Goal: Information Seeking & Learning: Learn about a topic

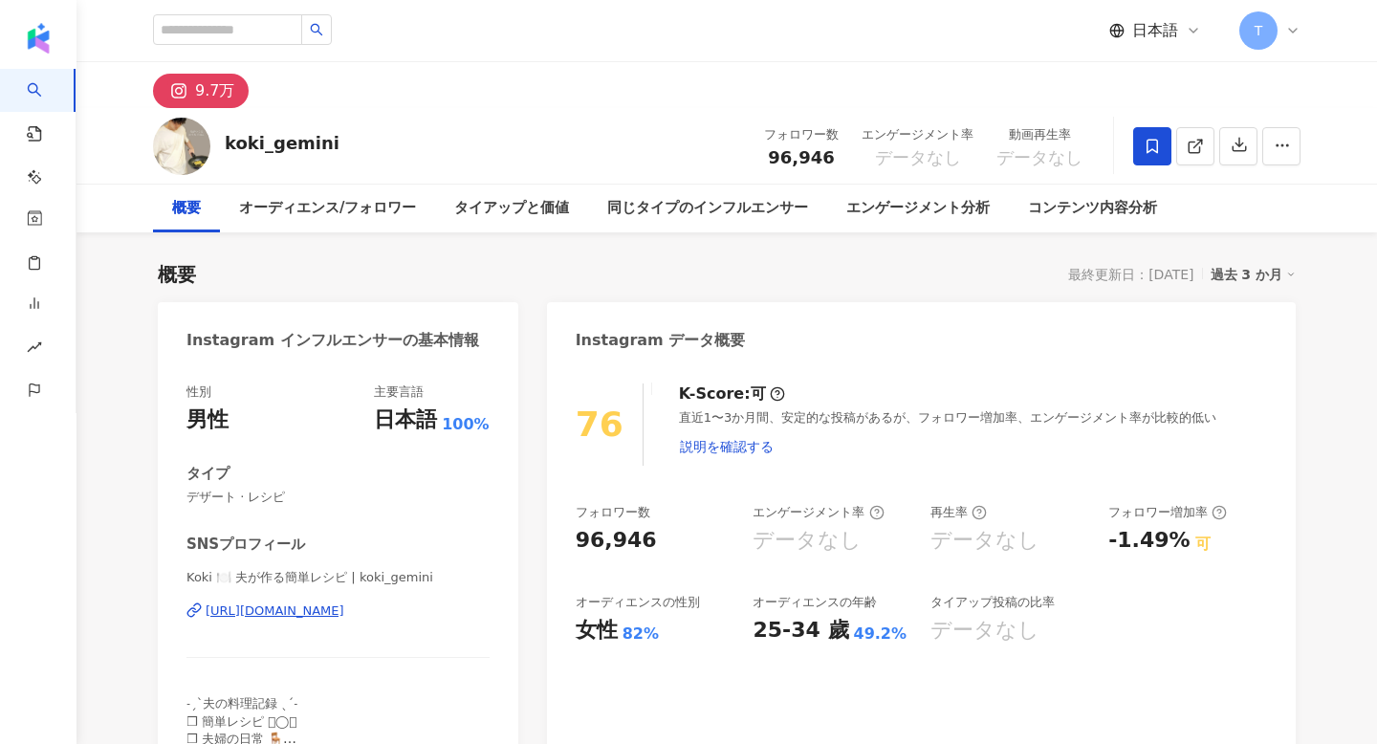
click at [262, 610] on div "https://www.instagram.com/koki_gemini/" at bounding box center [275, 610] width 139 height 17
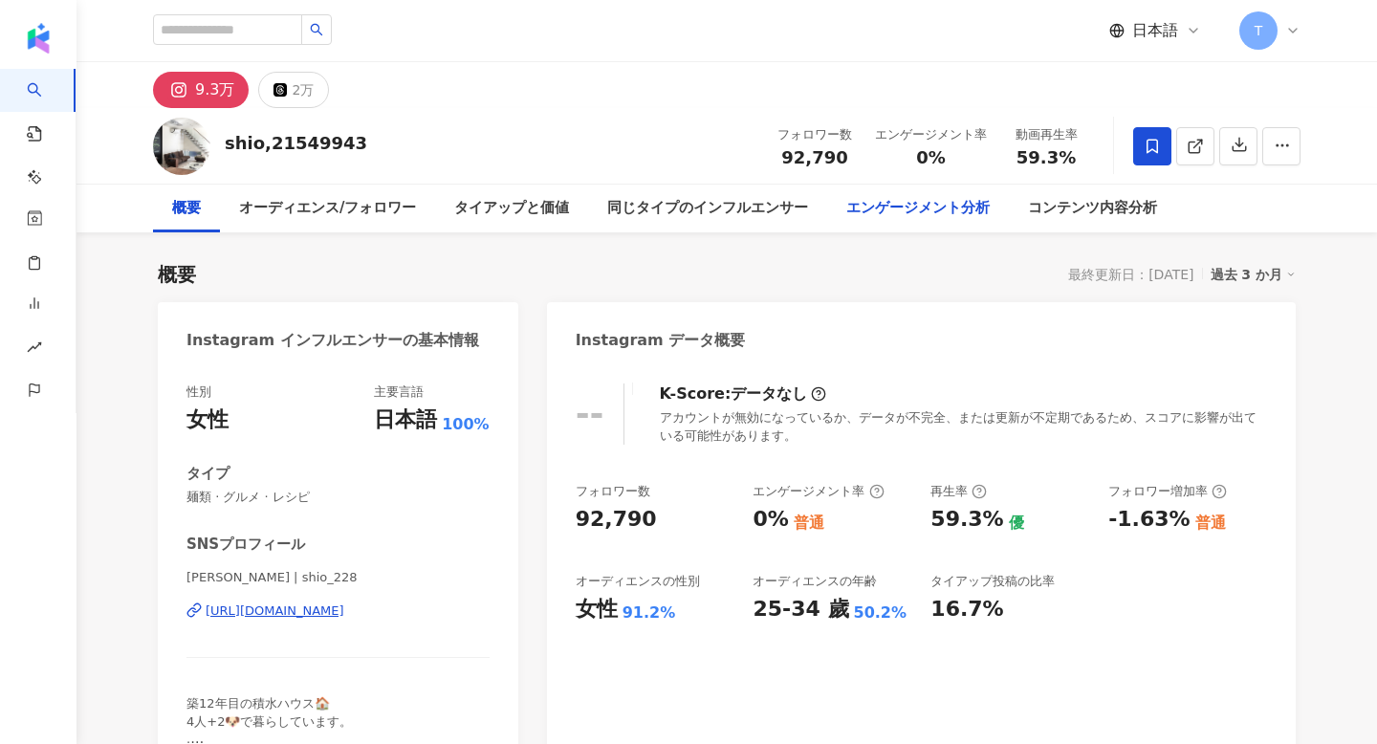
click at [949, 200] on div "エンゲージメント分析" at bounding box center [917, 208] width 143 height 23
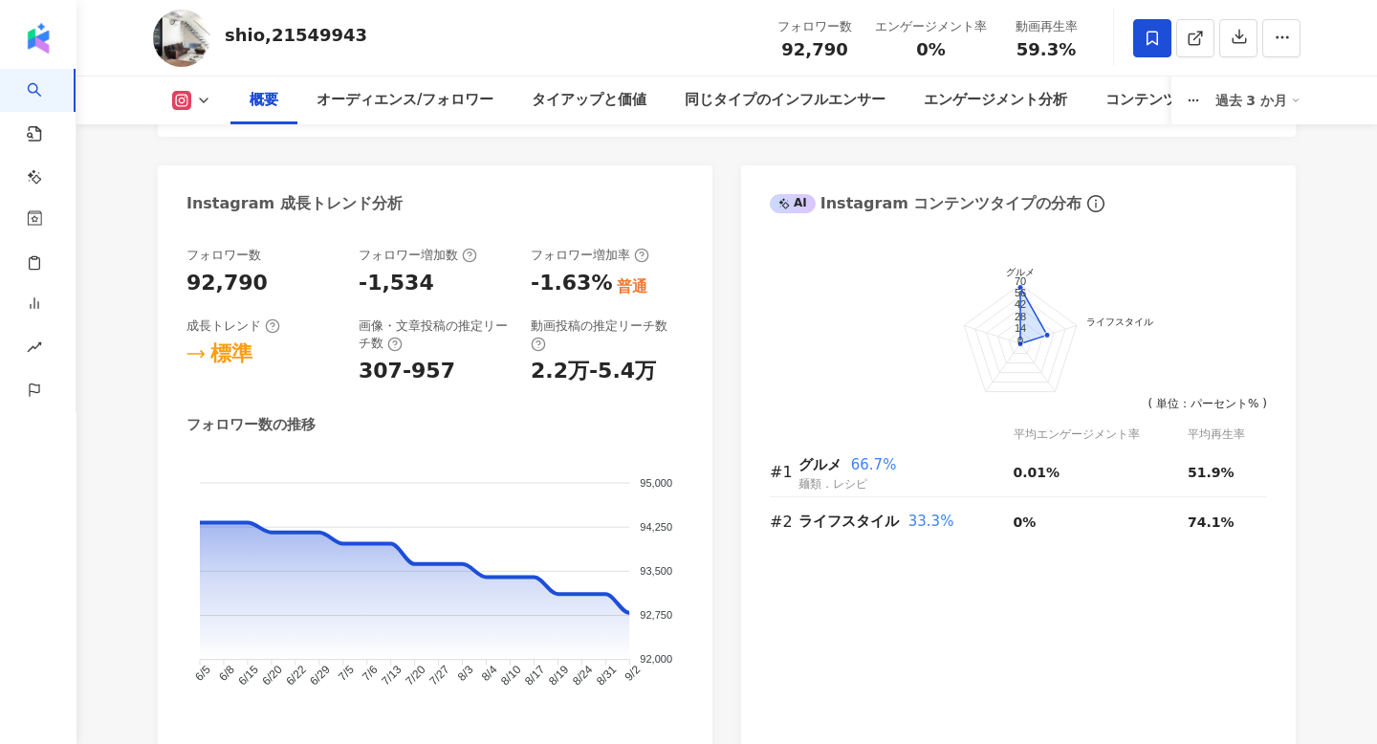
scroll to position [1036, 0]
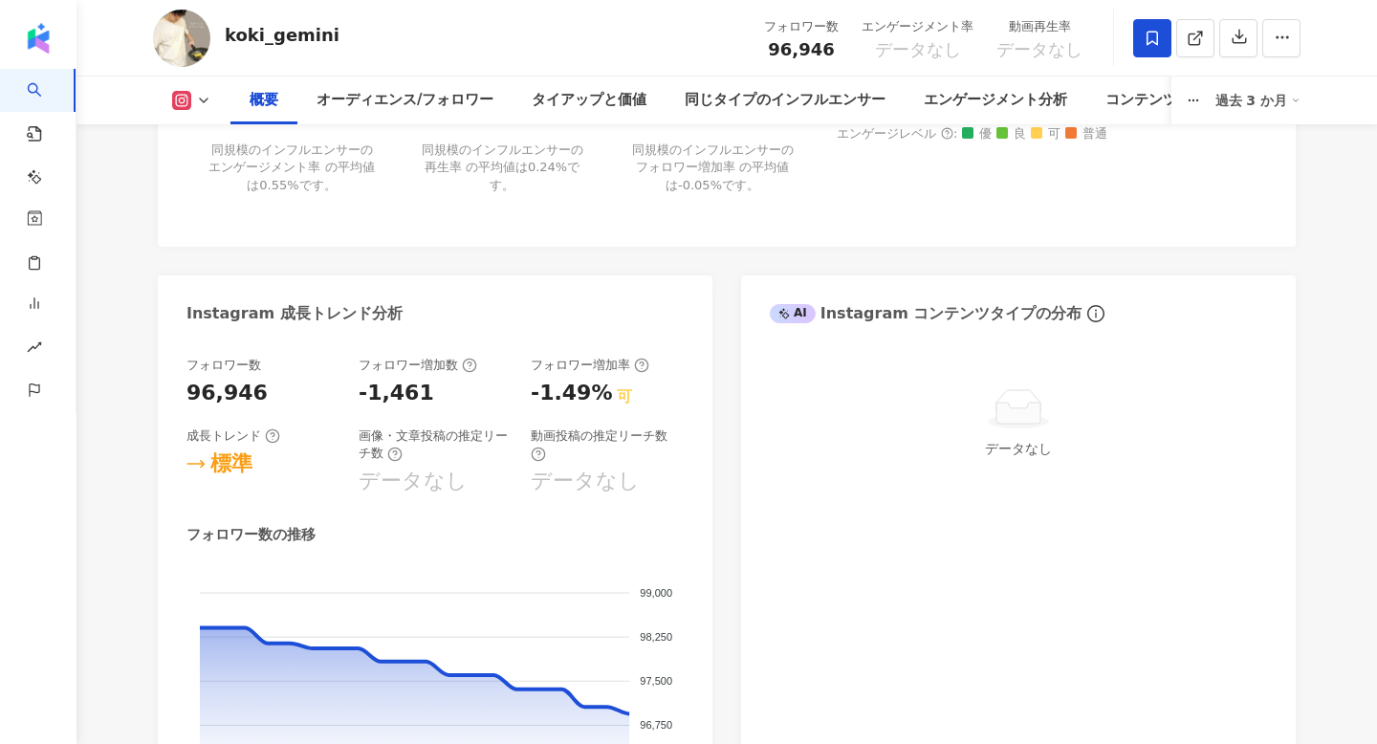
scroll to position [1132, 0]
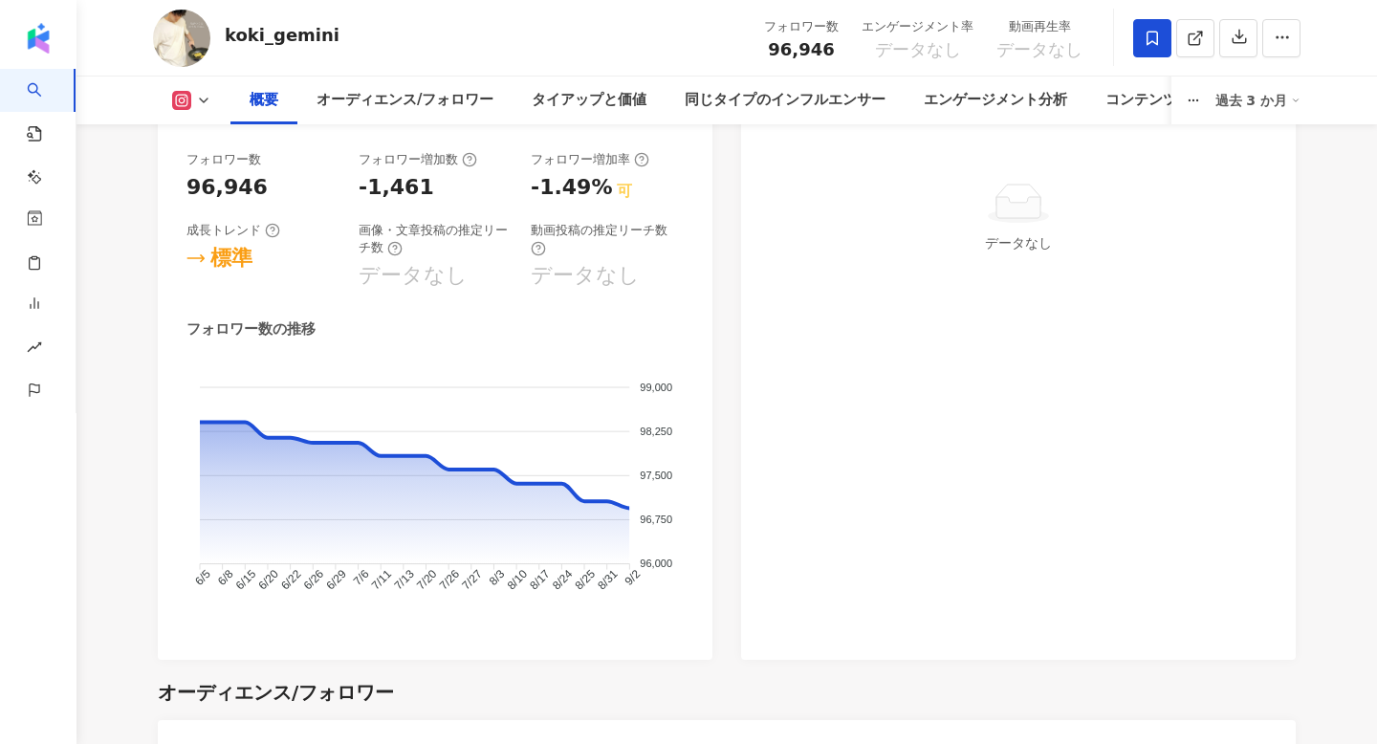
click at [447, 246] on div "画像・文章投稿の推定リーチ数" at bounding box center [435, 239] width 153 height 34
click at [400, 246] on circle at bounding box center [394, 248] width 12 height 12
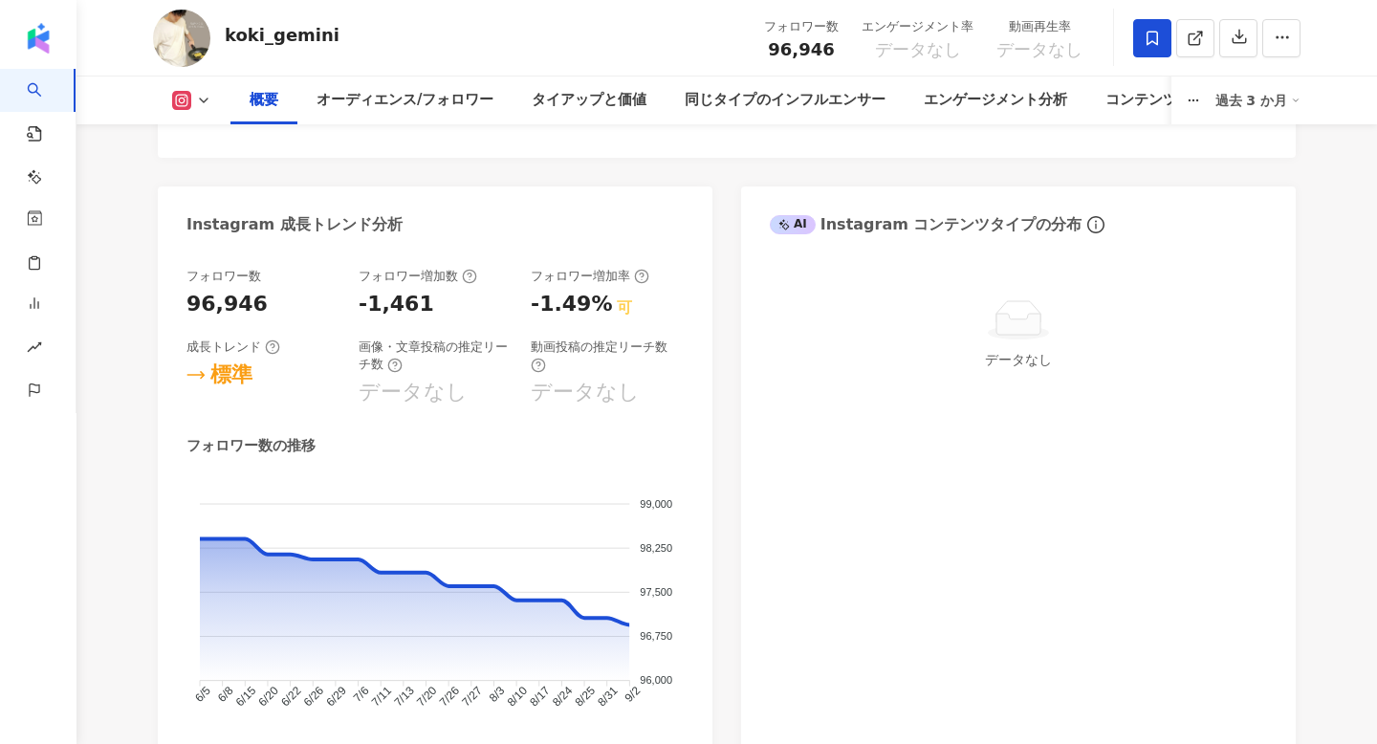
scroll to position [1001, 0]
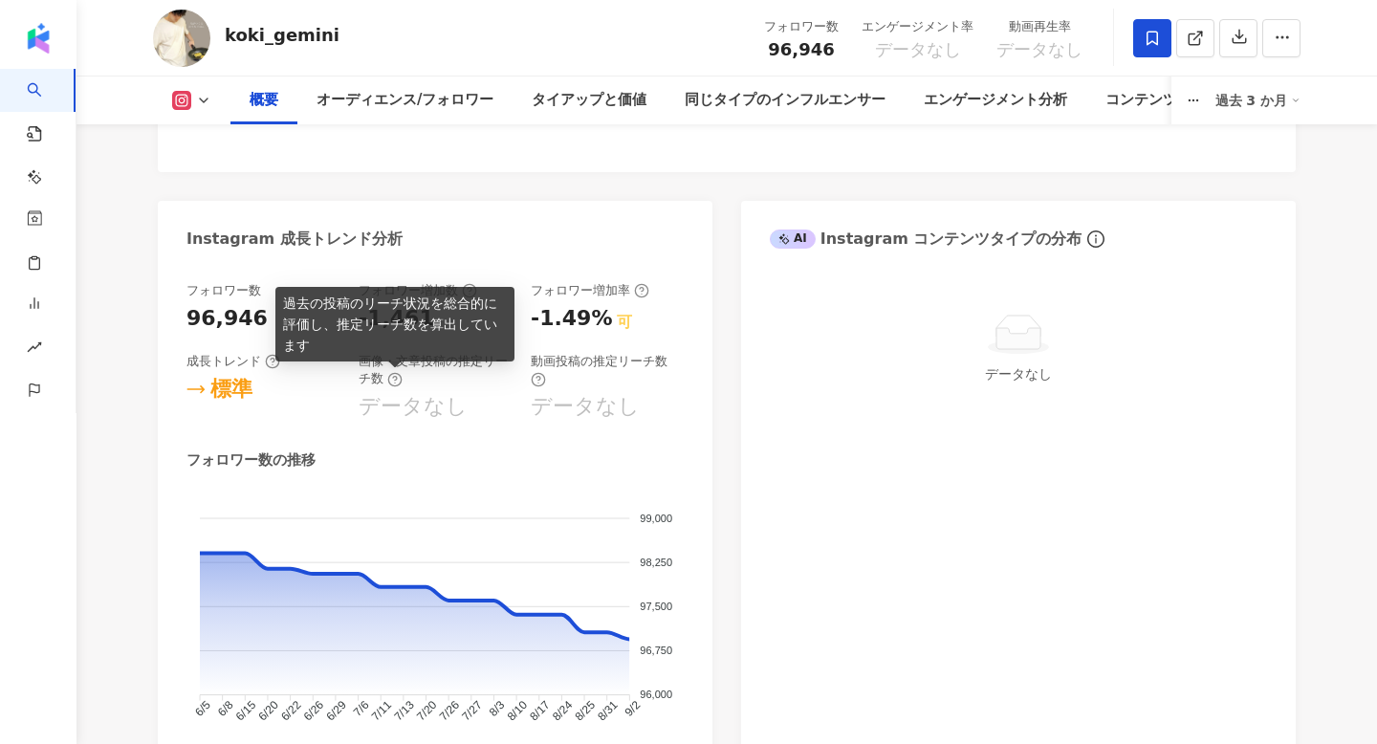
click at [397, 382] on icon at bounding box center [394, 379] width 15 height 15
click at [352, 461] on div "フォロワー数の推移" at bounding box center [434, 460] width 497 height 20
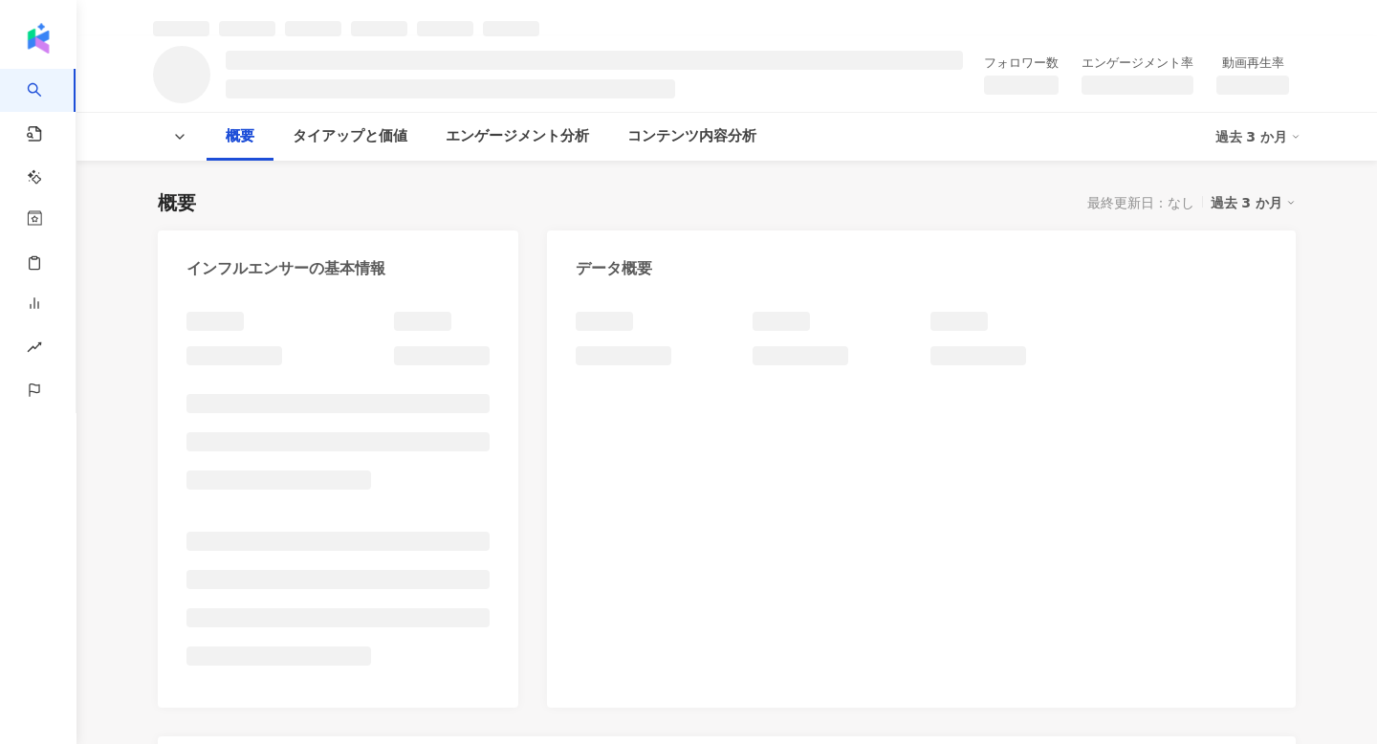
scroll to position [289, 0]
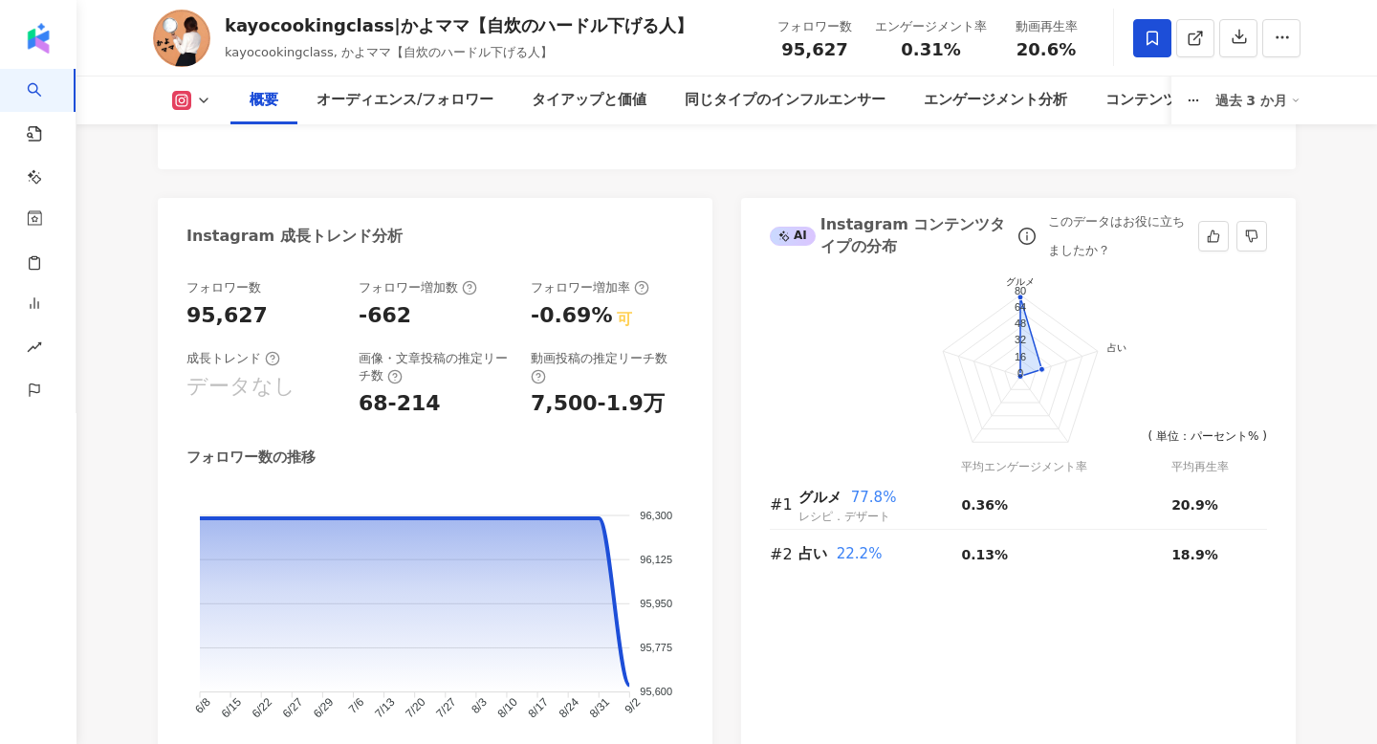
scroll to position [993, 0]
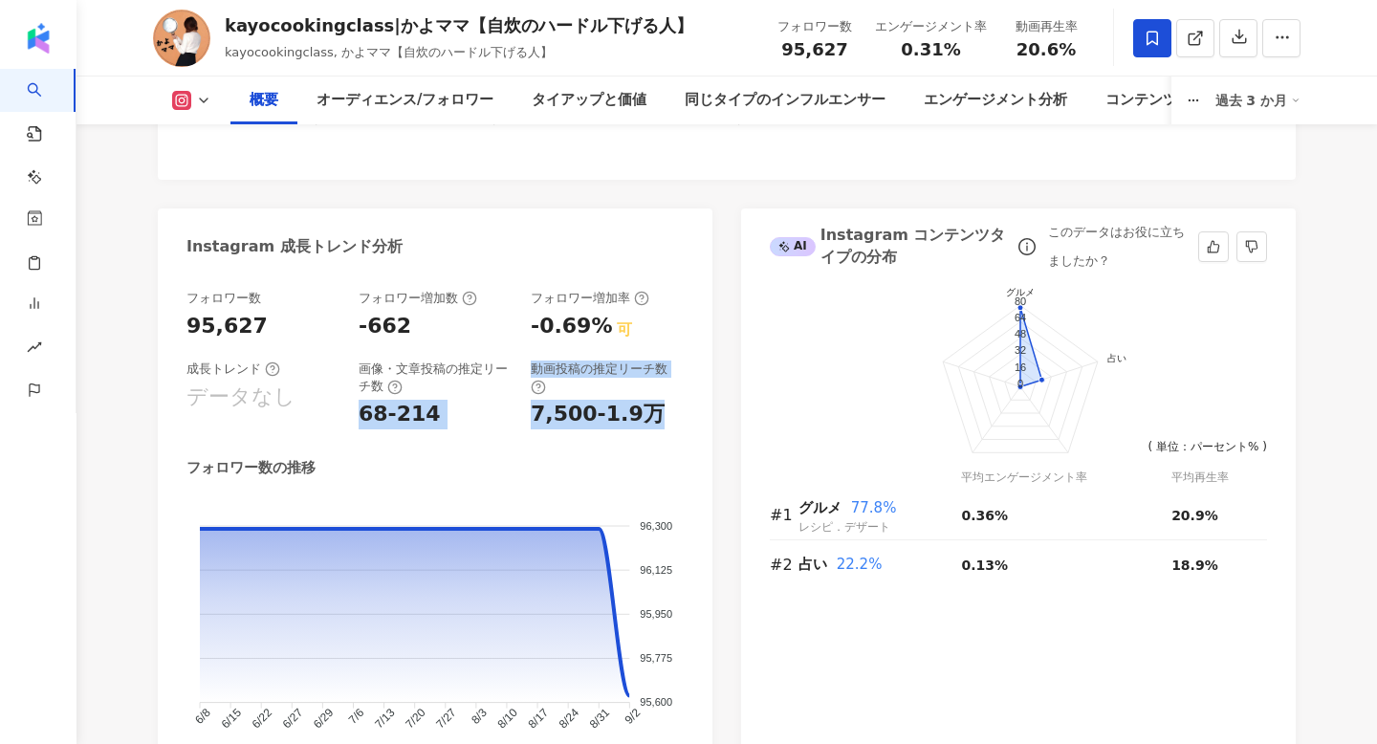
drag, startPoint x: 361, startPoint y: 420, endPoint x: 675, endPoint y: 430, distance: 313.8
click at [675, 430] on div "フォロワー数 95,627 フォロワー増加数 -662 フォロワー増加率 -0.69% 可 成長トレンド データなし 画像・文章投稿の推定リーチ数 68-21…" at bounding box center [434, 530] width 497 height 480
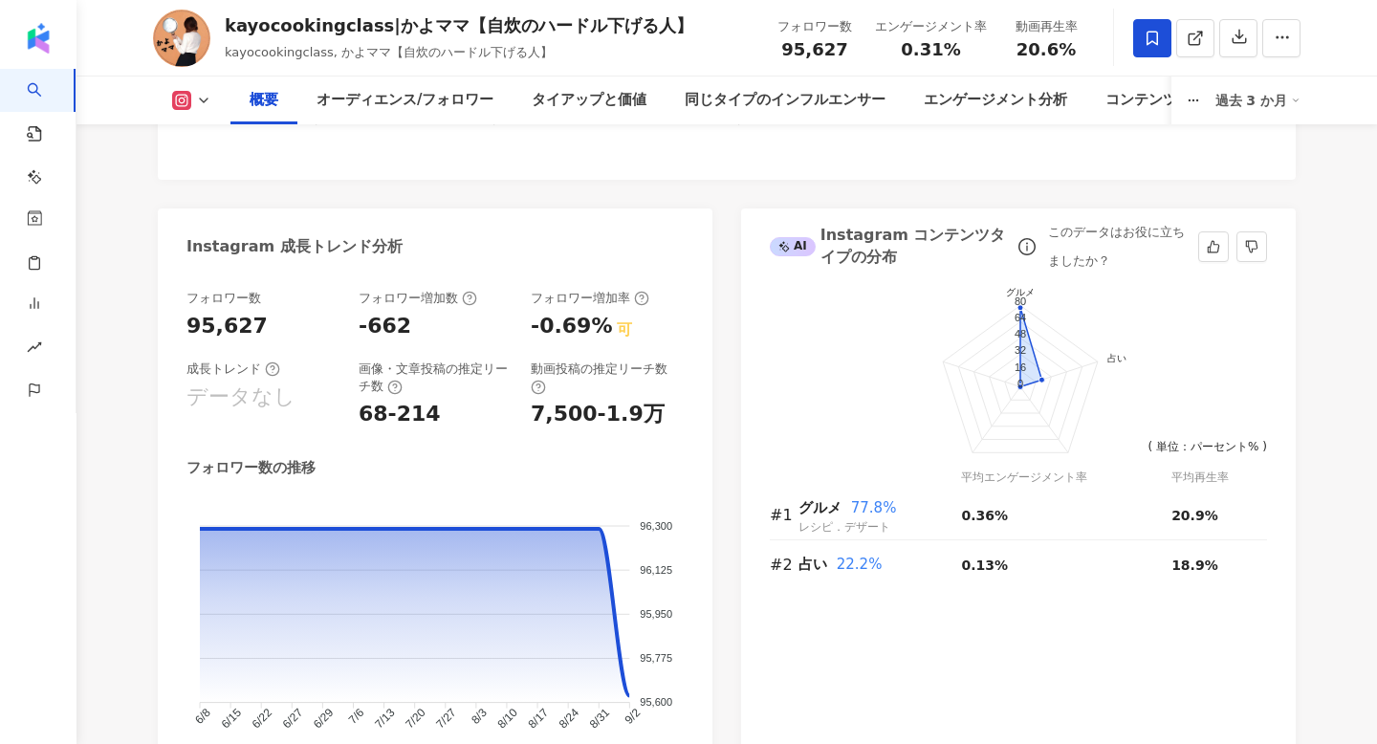
click at [531, 324] on div "-0.69%" at bounding box center [571, 327] width 81 height 30
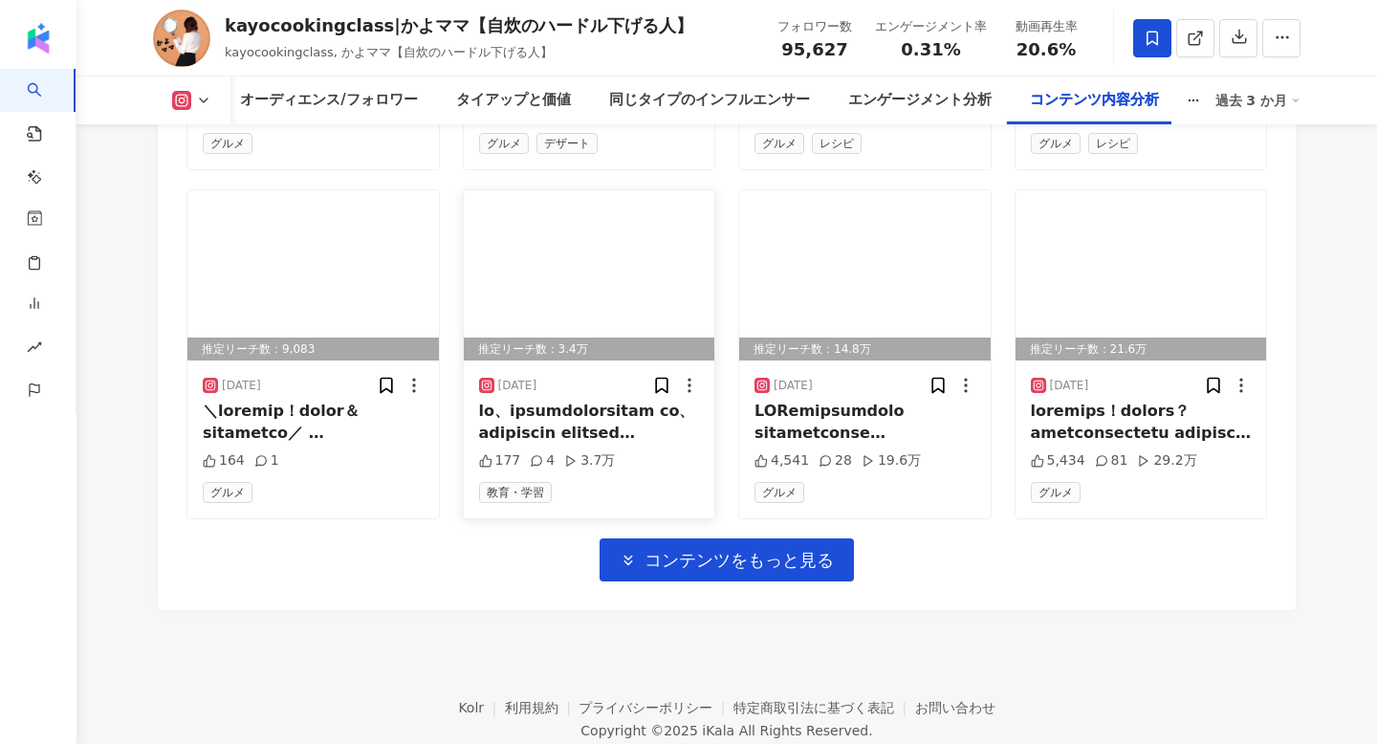
scroll to position [6821, 0]
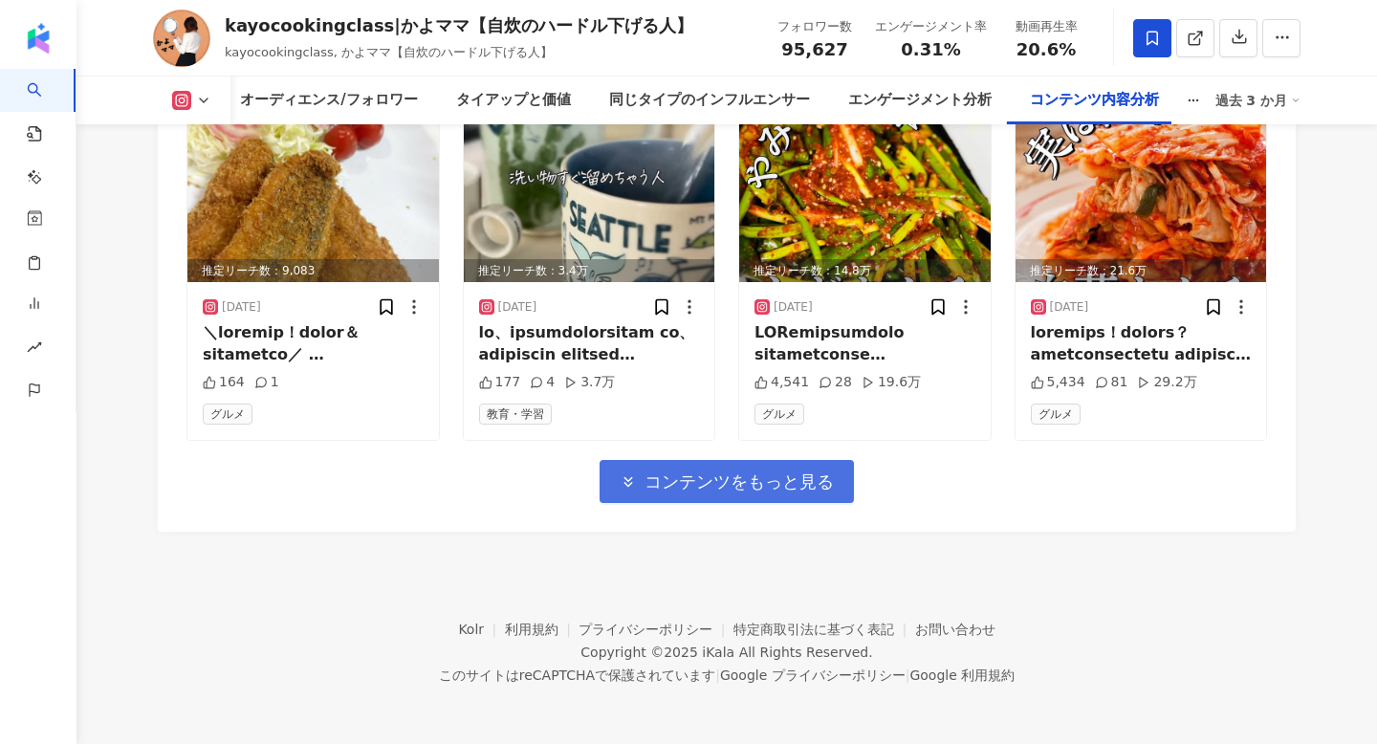
click at [701, 476] on span "コンテンツをもっと見る" at bounding box center [738, 481] width 189 height 21
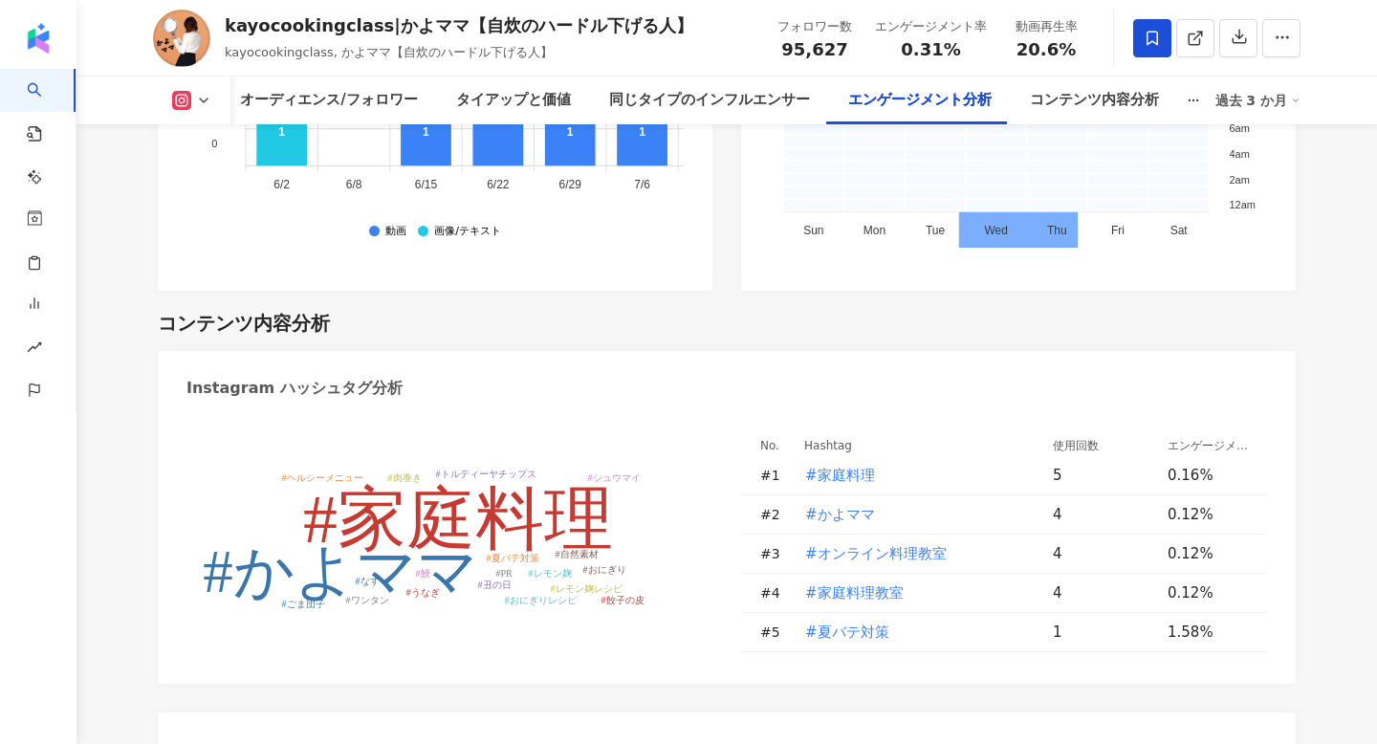
scroll to position [5353, 0]
click at [1243, 100] on div "過去 3 か月" at bounding box center [1258, 100] width 86 height 31
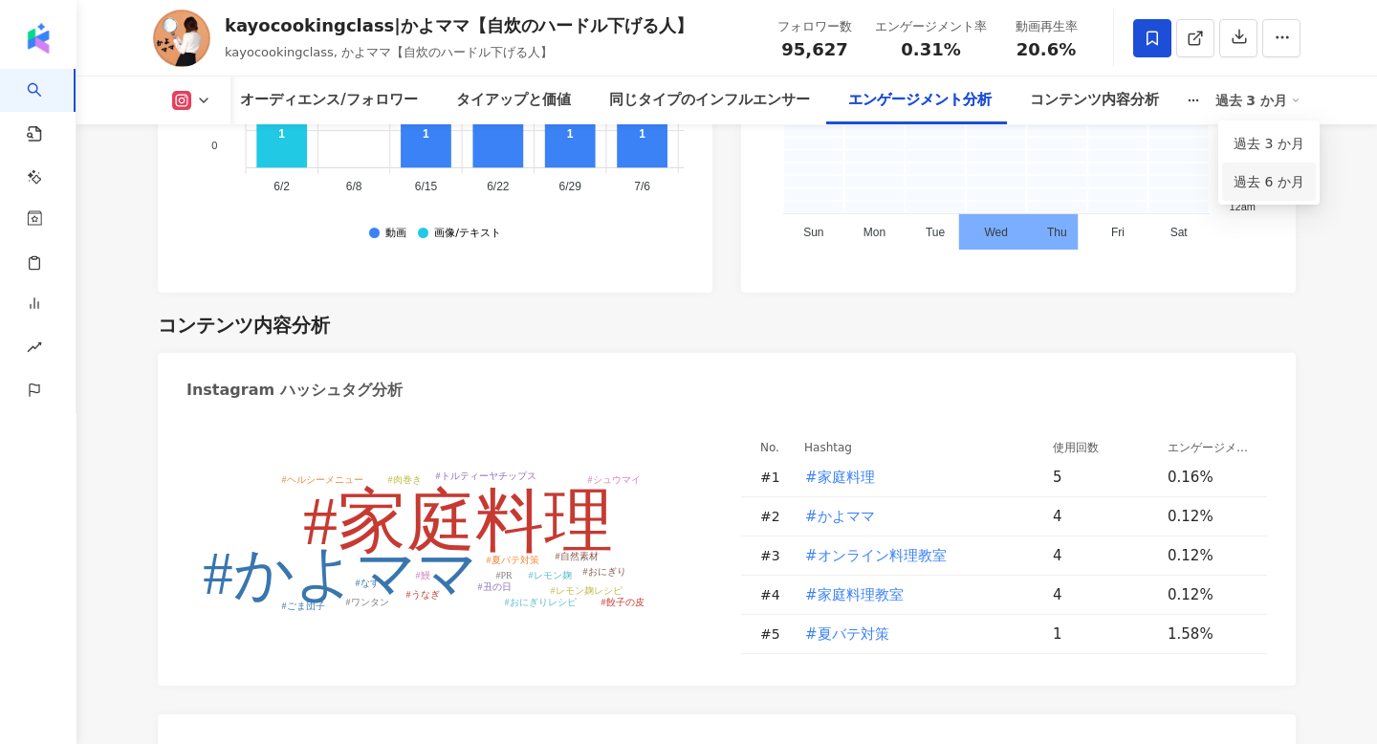
click at [1266, 171] on link "過去 6 か月" at bounding box center [1268, 181] width 71 height 21
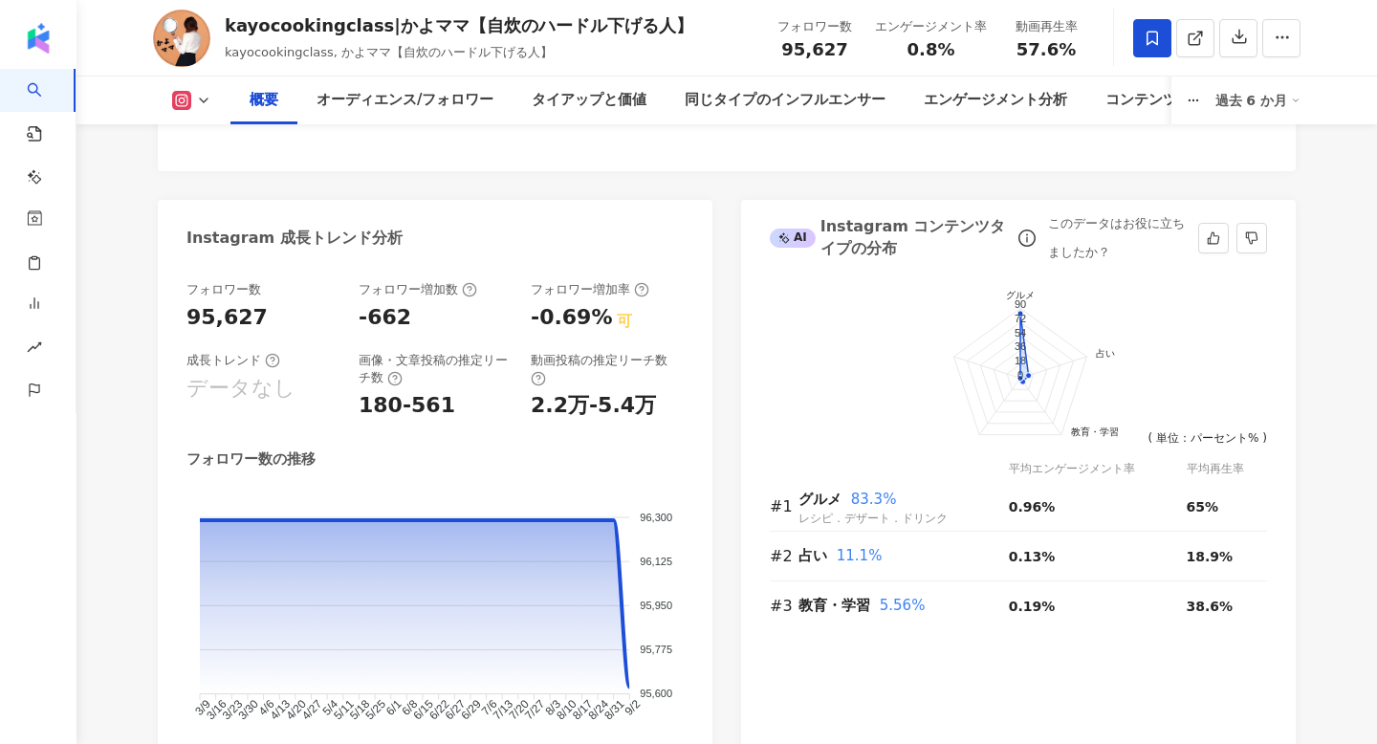
scroll to position [1011, 0]
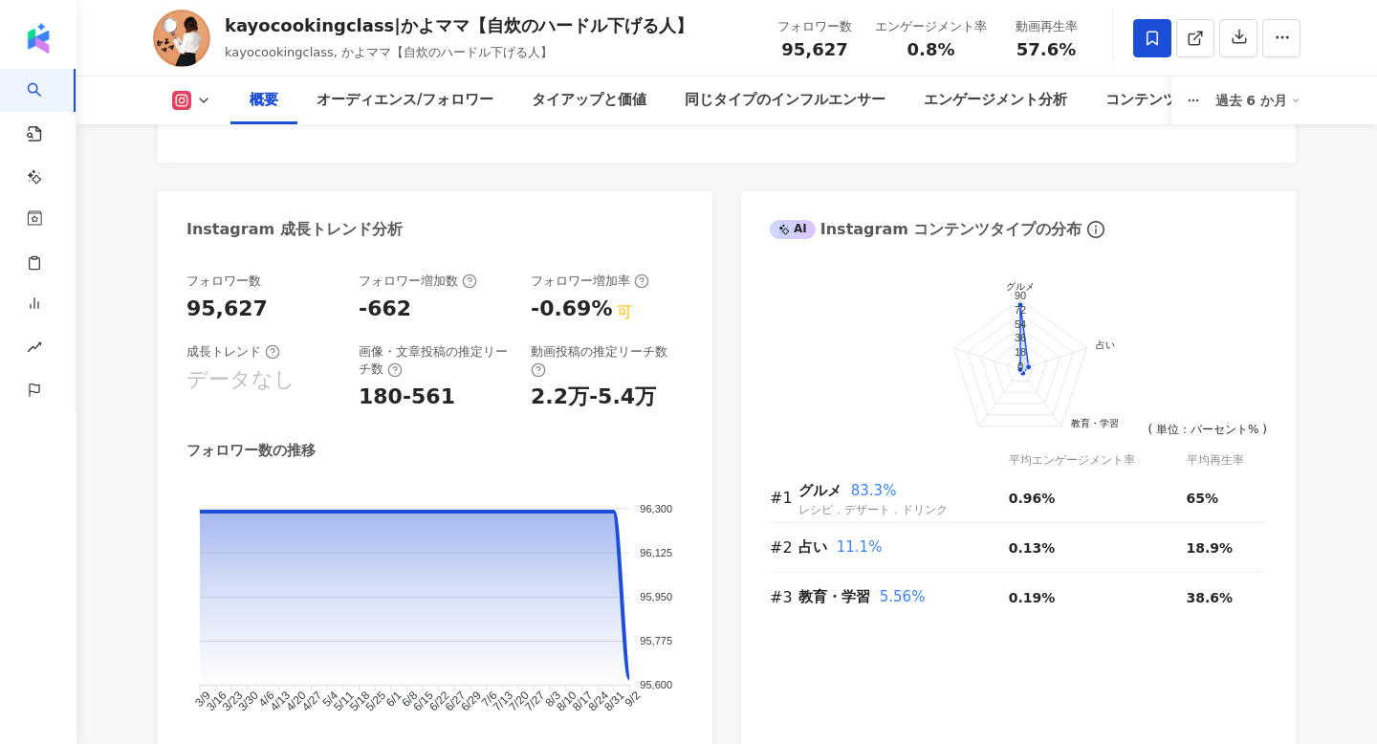
click at [340, 171] on div "Instagram インフルエンサーの基本情報 性別 データなし 主要言語 日本語 100% タイプ デザート · グルメ · レシピ SNSプロフィール か…" at bounding box center [727, 36] width 1138 height 1490
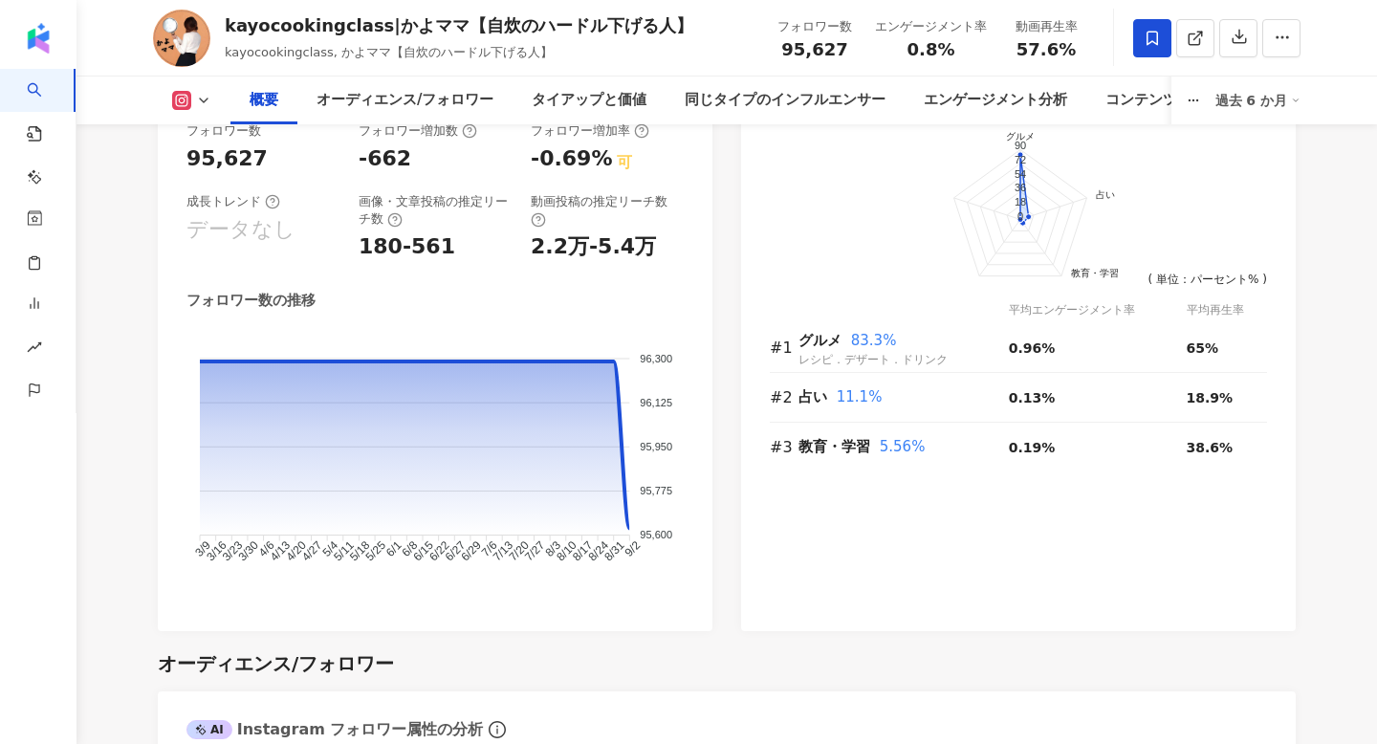
scroll to position [1058, 0]
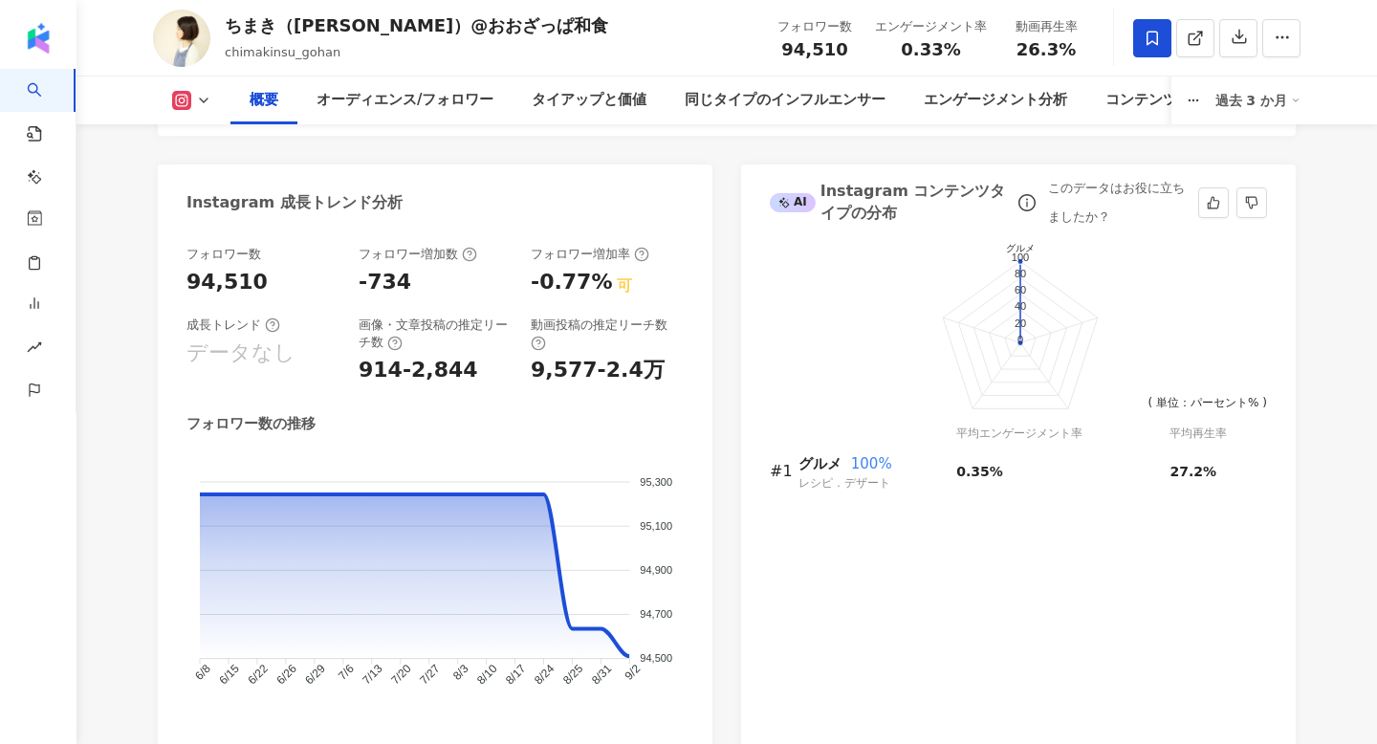
scroll to position [580, 0]
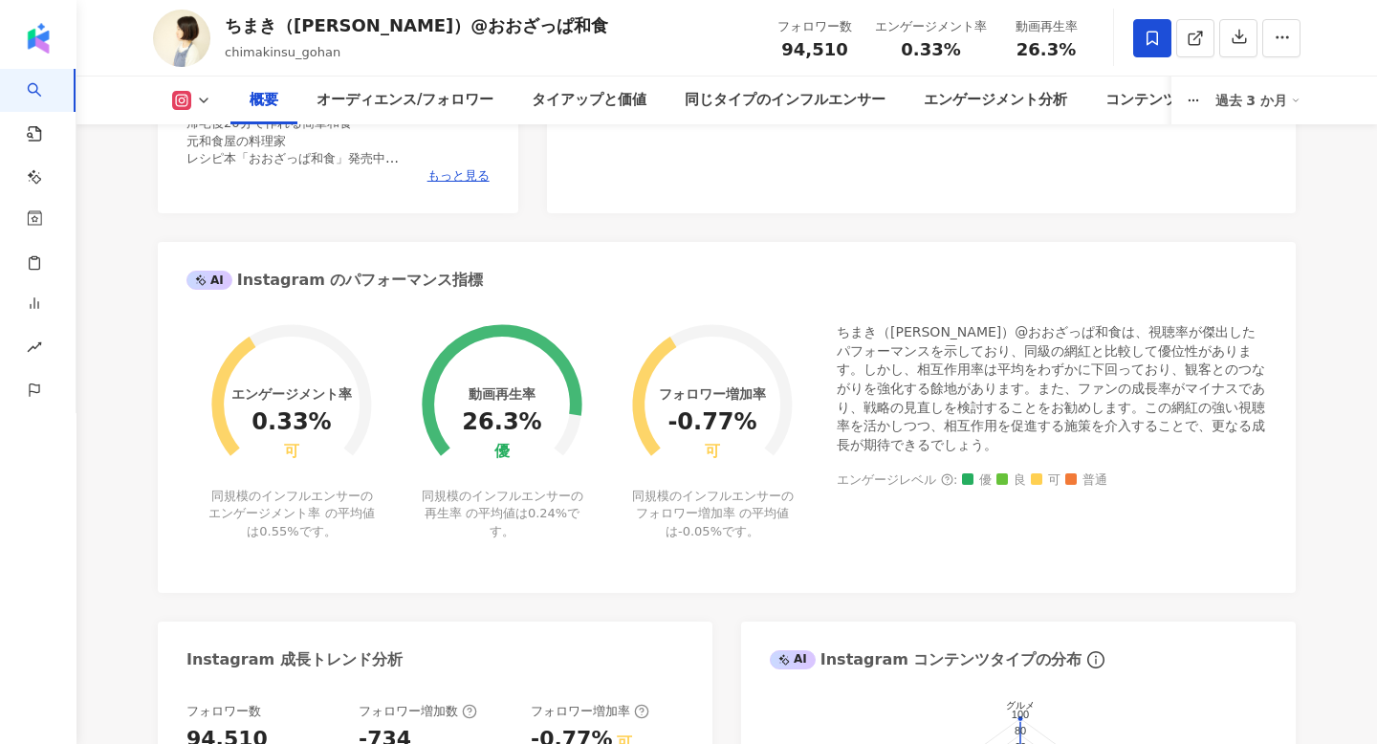
click at [1226, 89] on div "過去 3 か月" at bounding box center [1258, 100] width 86 height 31
click at [1249, 171] on link "過去 6 か月" at bounding box center [1268, 180] width 71 height 21
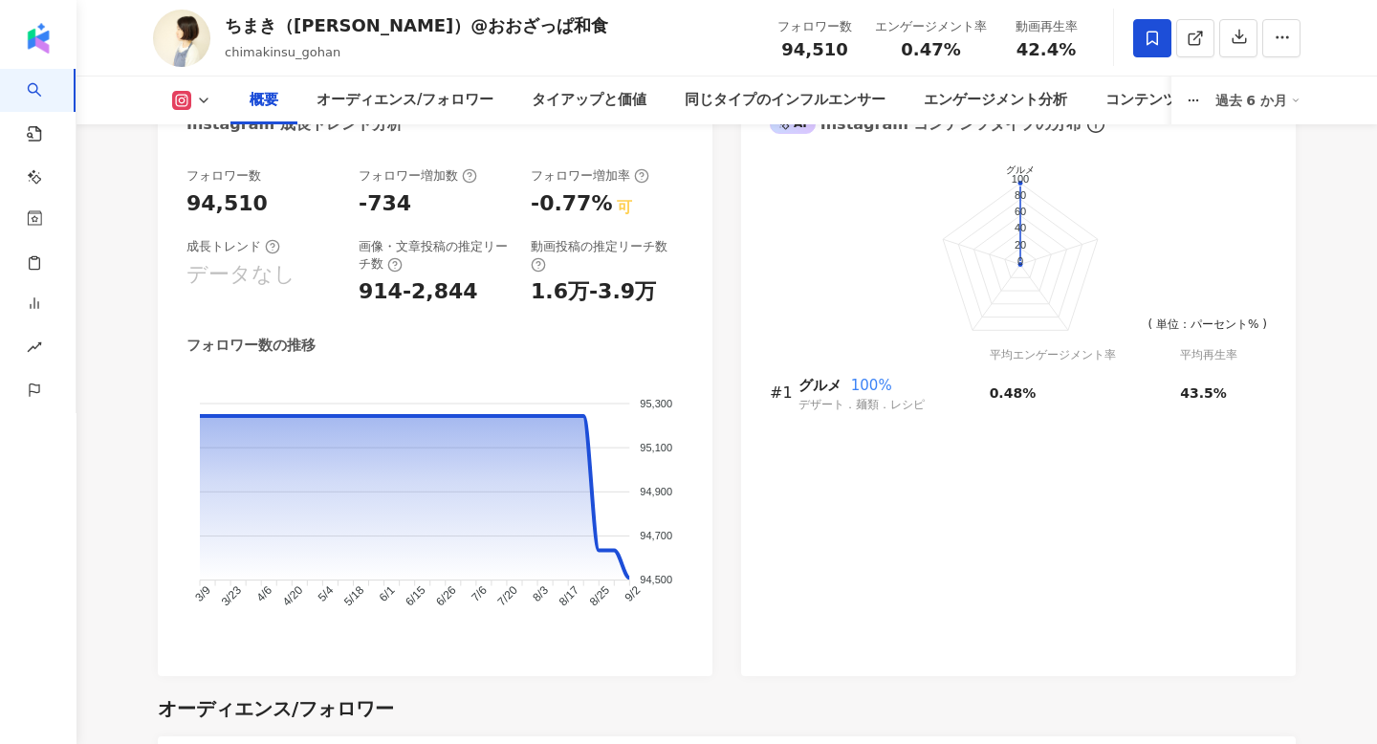
scroll to position [1101, 0]
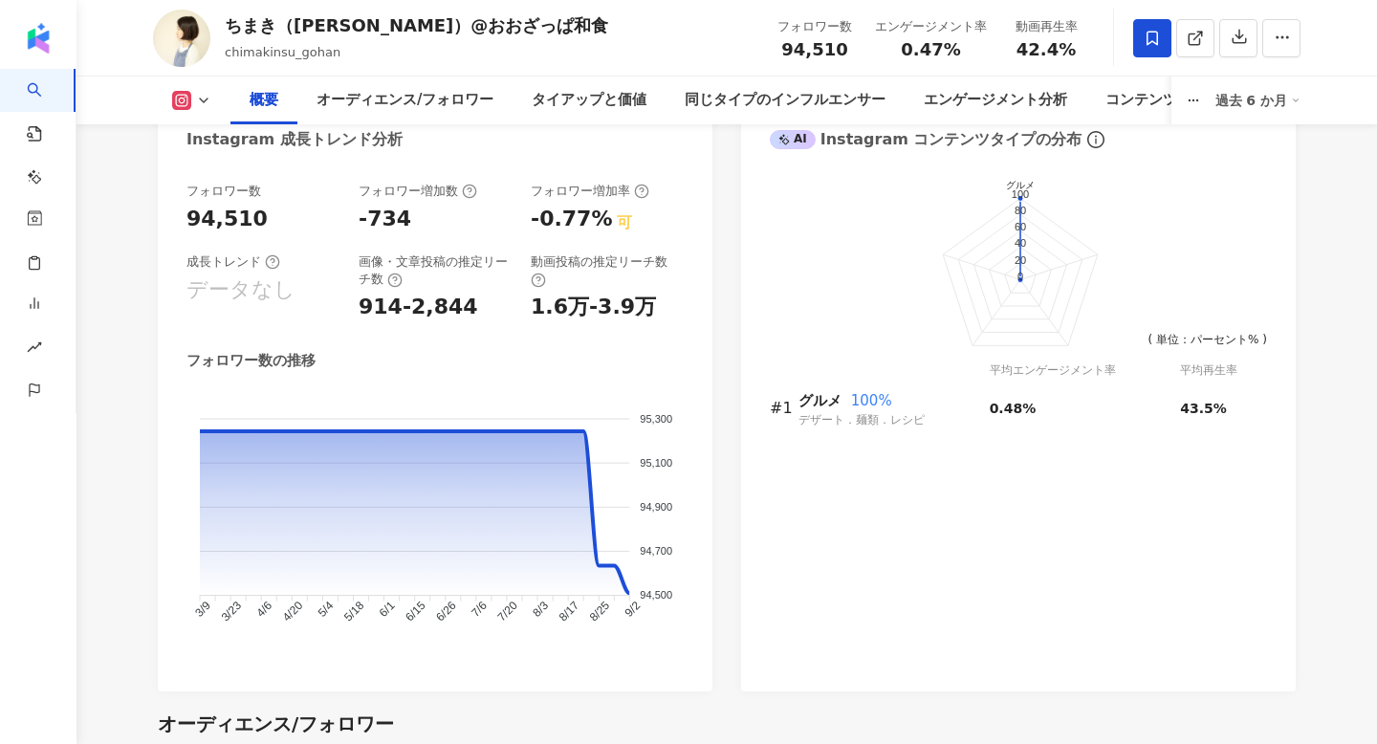
click at [393, 329] on div "フォロワー数 94,510 フォロワー増加数 -734 フォロワー増加率 -0.77% 可 成長トレンド データなし 画像・文章投稿の推定リーチ数 914-2…" at bounding box center [434, 423] width 497 height 480
click at [597, 385] on div "フォロワー数 94,510 フォロワー増加数 -734 フォロワー増加率 -0.77% 可 成長トレンド データなし 画像・文章投稿の推定リーチ数 914-2…" at bounding box center [435, 428] width 555 height 528
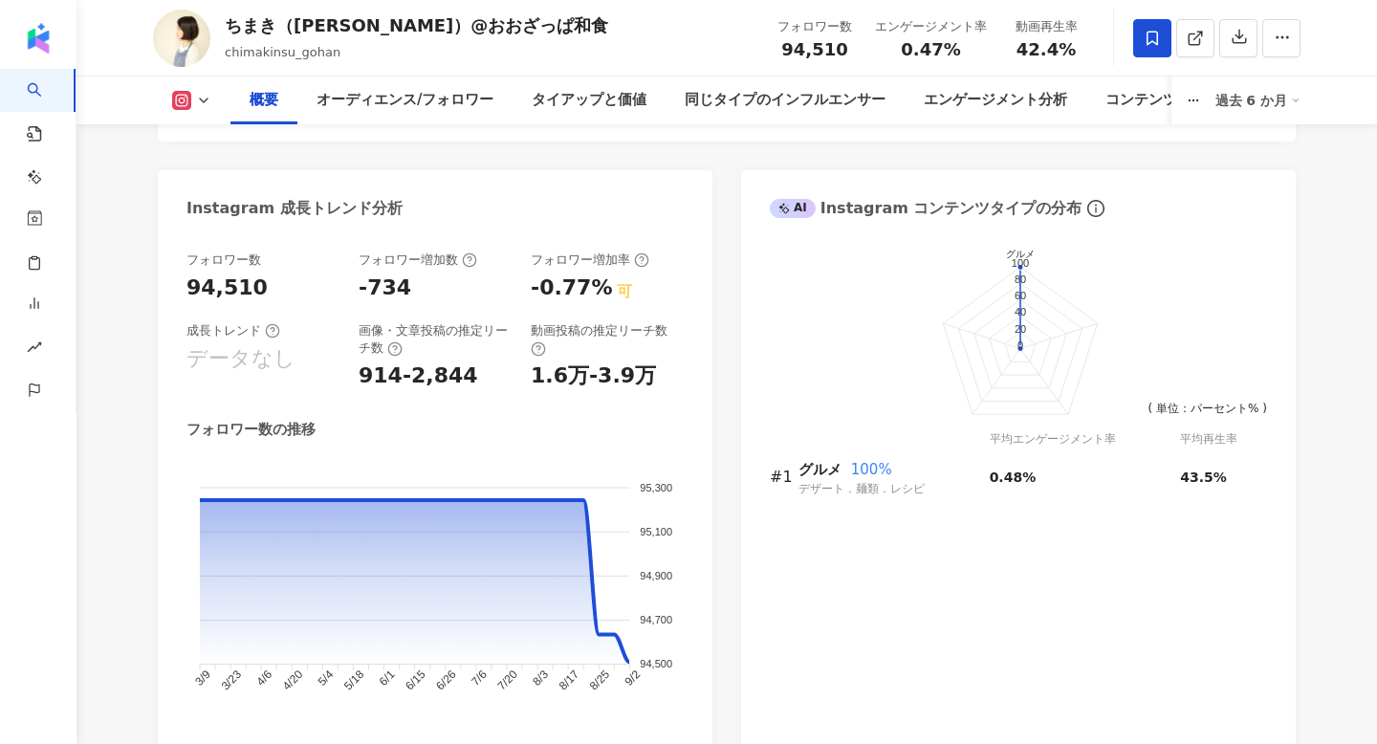
click at [194, 206] on div "Instagram 成長トレンド分析" at bounding box center [294, 208] width 216 height 21
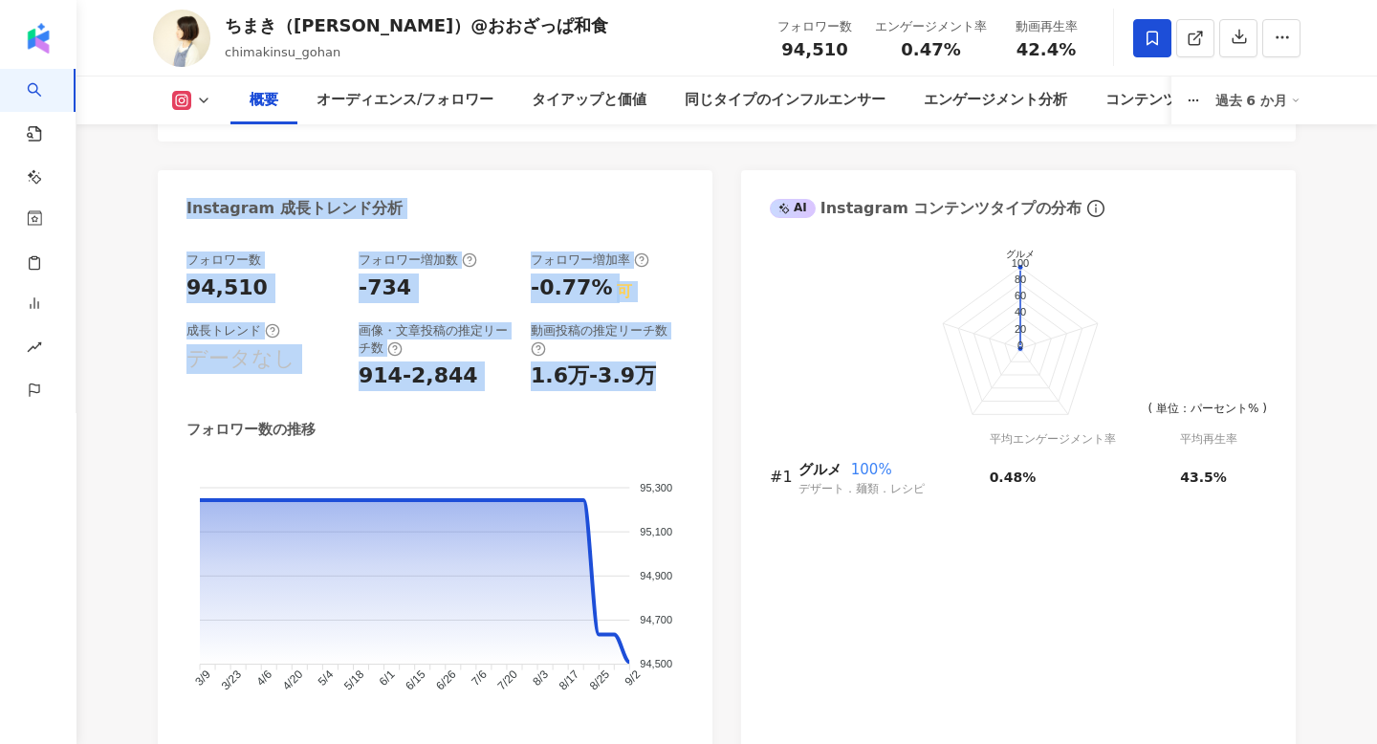
drag, startPoint x: 186, startPoint y: 206, endPoint x: 652, endPoint y: 374, distance: 495.1
click at [652, 374] on div "Instagram 成長トレンド分析 フォロワー数 94,510 フォロワー増加数 -734 フォロワー増加率 -0.77% 可 成長トレンド データなし 画…" at bounding box center [435, 465] width 555 height 590
copy div "Instagram 成長トレンド分析 フォロワー数 94,510 フォロワー増加数 -734 フォロワー増加率 -0.77% 可 成長トレンド データなし 画…"
